Goal: Transaction & Acquisition: Book appointment/travel/reservation

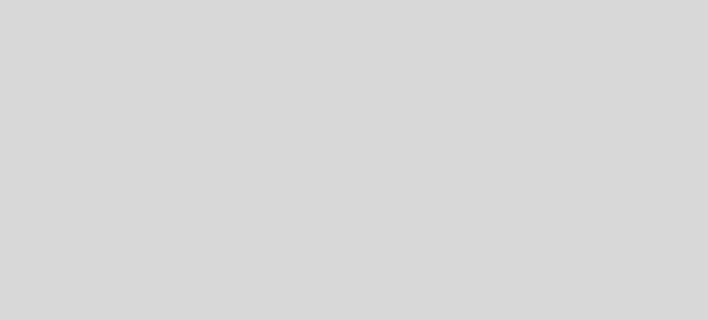
select select "es"
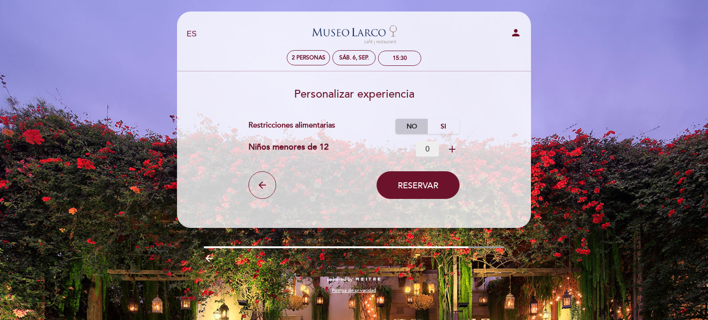
click at [401, 127] on label "No" at bounding box center [411, 126] width 32 height 15
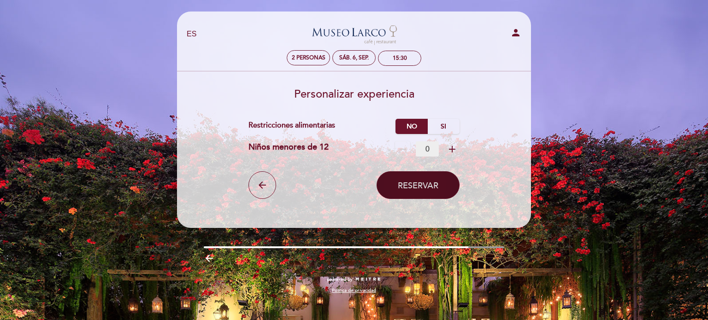
click at [425, 193] on button "Reservar" at bounding box center [418, 185] width 83 height 28
click at [457, 151] on icon "add" at bounding box center [452, 149] width 11 height 11
click at [405, 151] on icon "remove" at bounding box center [402, 149] width 11 height 11
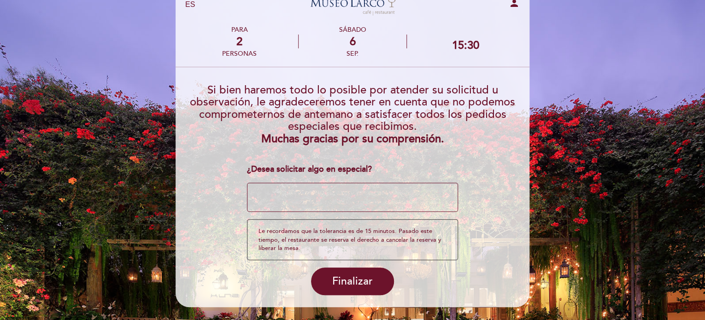
scroll to position [61, 0]
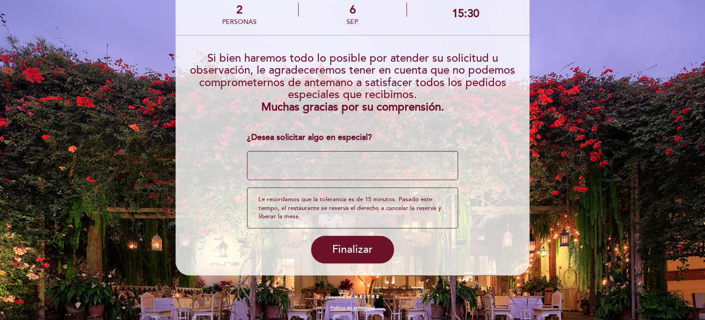
click at [321, 165] on textarea at bounding box center [353, 165] width 212 height 29
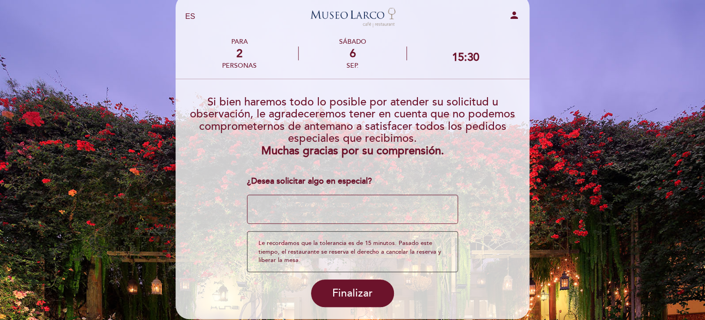
scroll to position [15, 0]
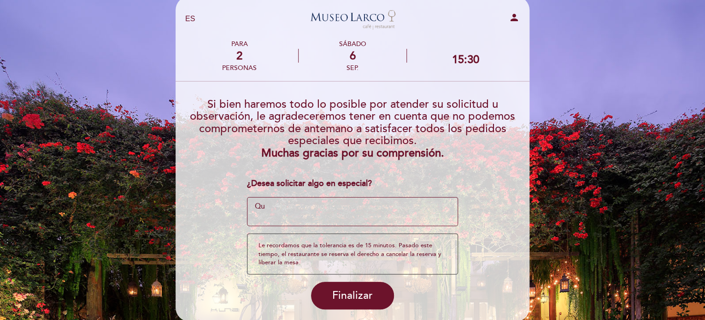
type textarea "Q"
click at [371, 203] on textarea at bounding box center [353, 211] width 212 height 29
click at [376, 217] on textarea at bounding box center [353, 211] width 212 height 29
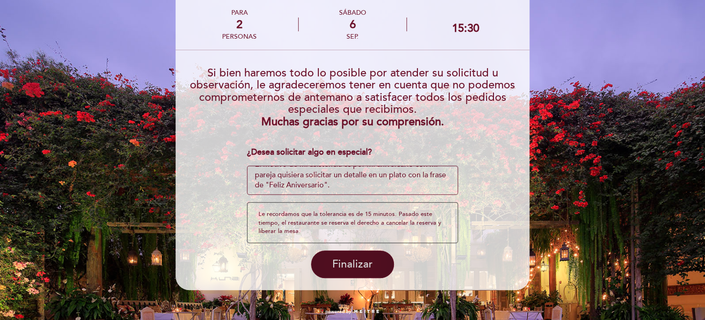
scroll to position [61, 0]
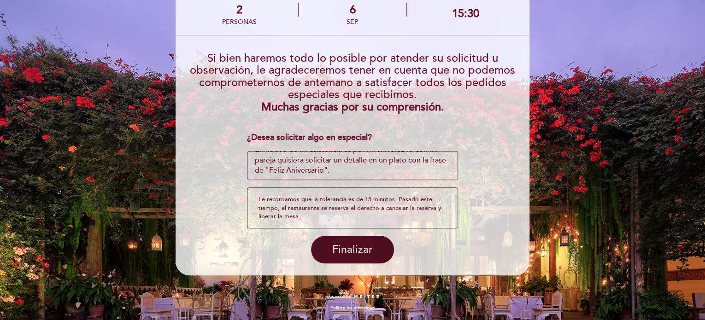
type textarea "El motivo de mi asistencia es por mi aniversario con mi pareja quisiera solicit…"
click at [347, 247] on span "Finalizar" at bounding box center [352, 249] width 41 height 13
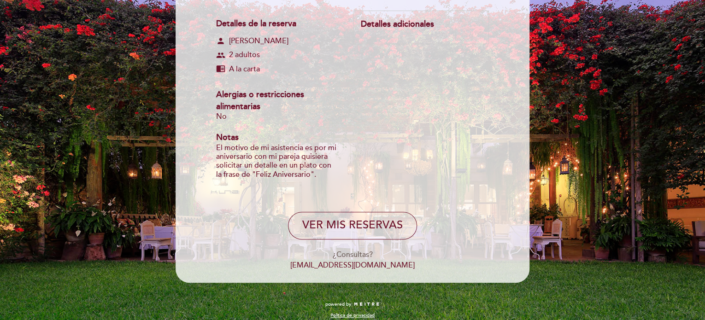
scroll to position [138, 0]
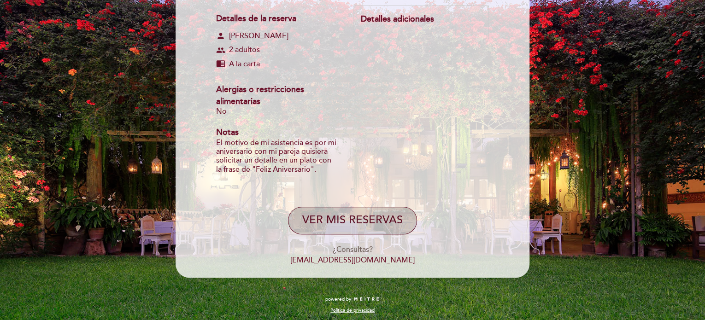
click at [375, 225] on button "VER MIS RESERVAS" at bounding box center [352, 221] width 129 height 28
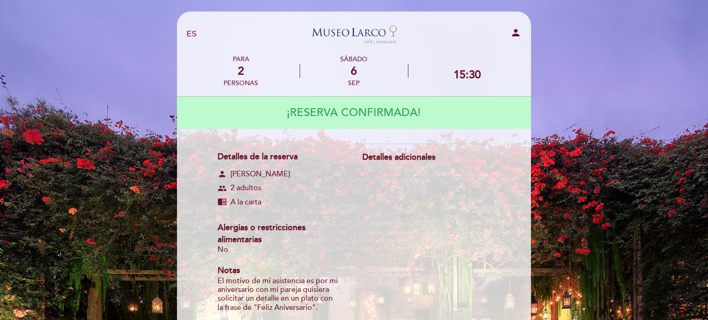
select select "es"
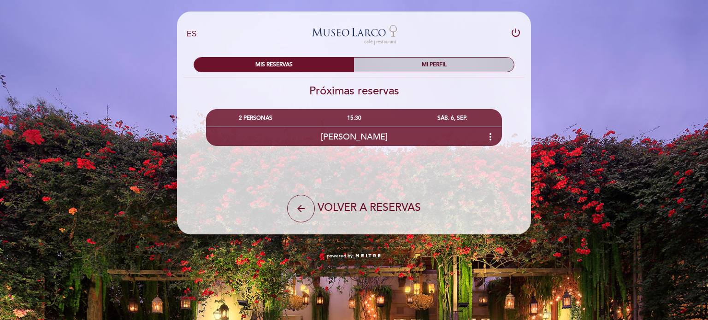
click at [420, 60] on div "MI PERFIL" at bounding box center [434, 65] width 160 height 14
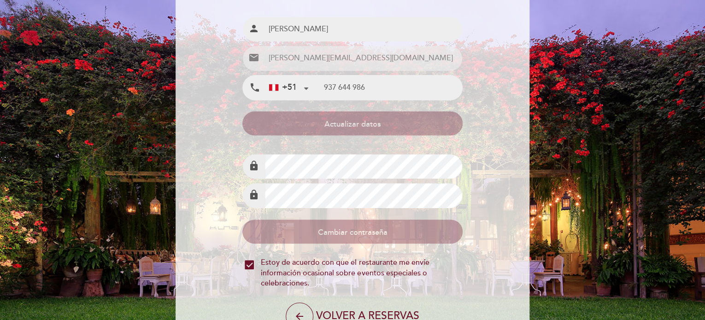
scroll to position [17, 0]
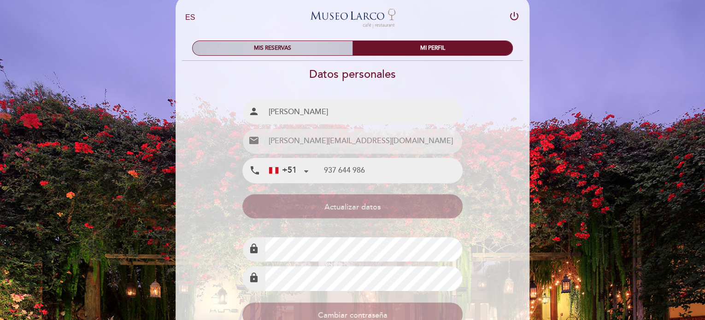
click at [292, 47] on div "MIS RESERVAS" at bounding box center [273, 48] width 160 height 14
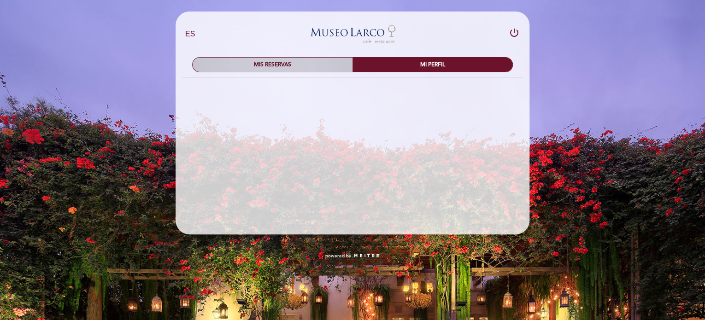
scroll to position [0, 0]
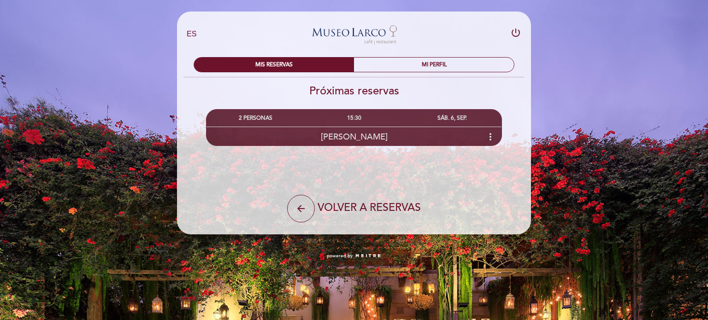
click at [369, 130] on div "[PERSON_NAME] more_vert" at bounding box center [353, 137] width 295 height 20
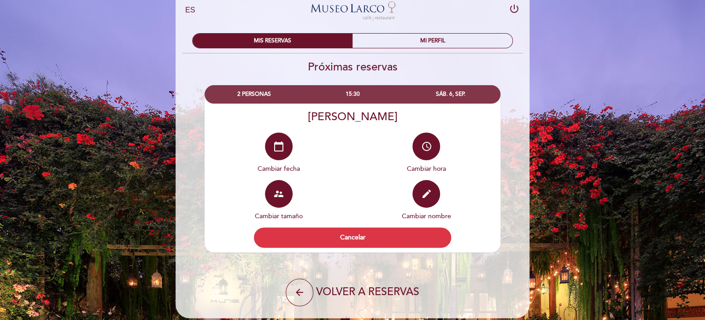
scroll to position [46, 0]
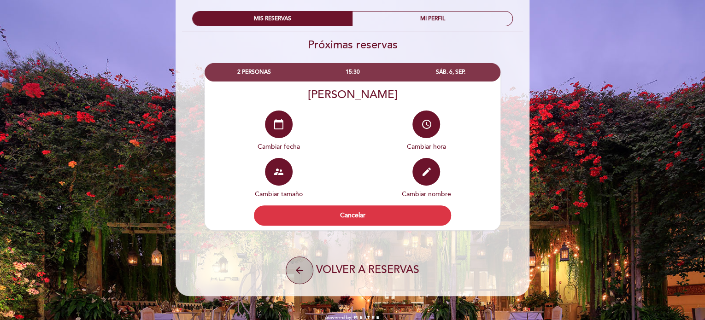
click at [306, 268] on button "arrow_back" at bounding box center [300, 271] width 28 height 28
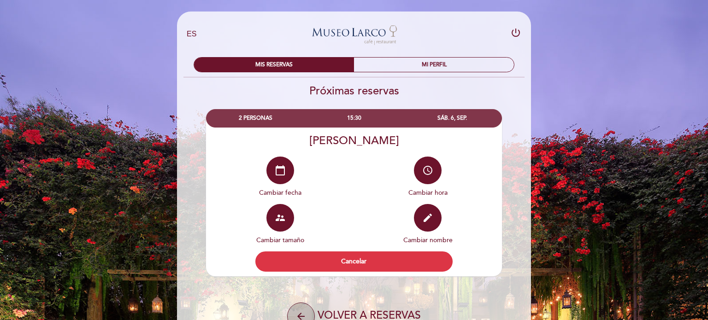
select select "es"
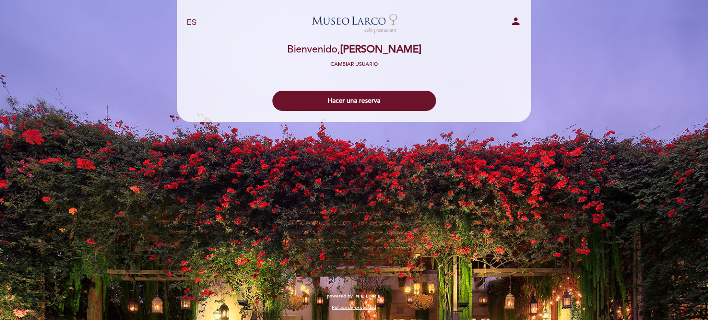
click at [518, 25] on icon "person" at bounding box center [515, 21] width 11 height 11
select select "es"
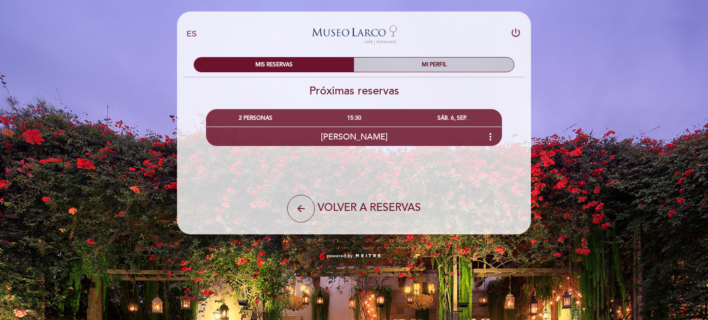
click at [419, 64] on div "MI PERFIL" at bounding box center [434, 65] width 160 height 14
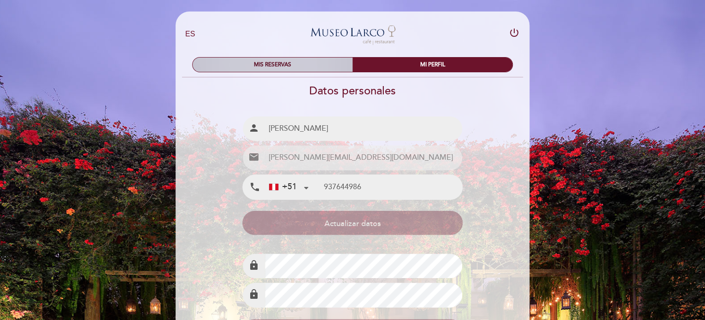
click at [299, 65] on div "MIS RESERVAS" at bounding box center [273, 65] width 160 height 14
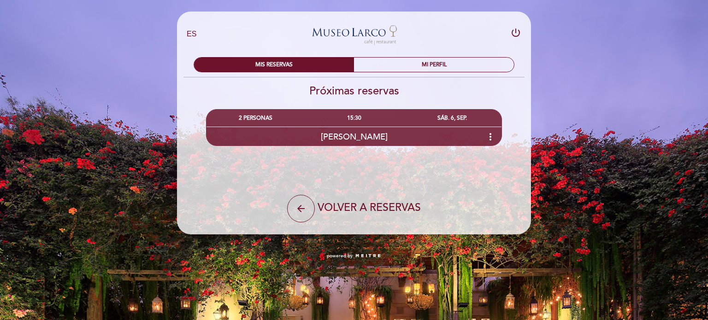
click at [517, 32] on icon "power_settings_new" at bounding box center [515, 32] width 11 height 11
select select "es"
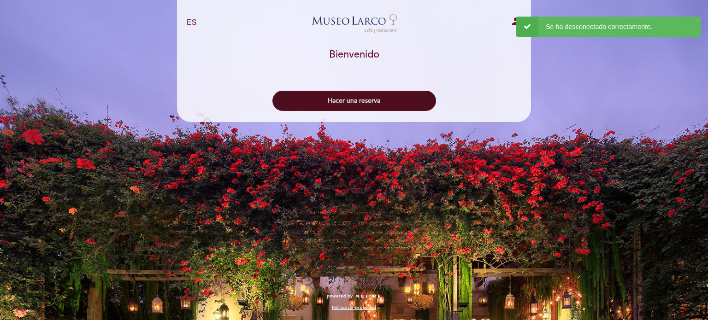
click at [372, 96] on button "Hacer una reserva" at bounding box center [354, 101] width 164 height 20
